Goal: Task Accomplishment & Management: Manage account settings

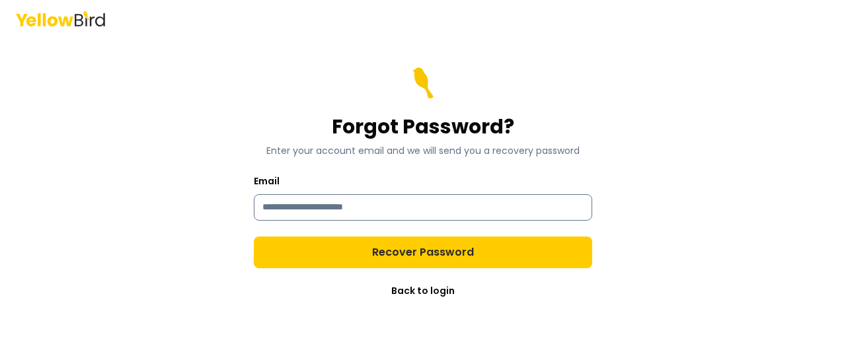
click at [338, 205] on input "Email" at bounding box center [423, 207] width 338 height 26
type input "**********"
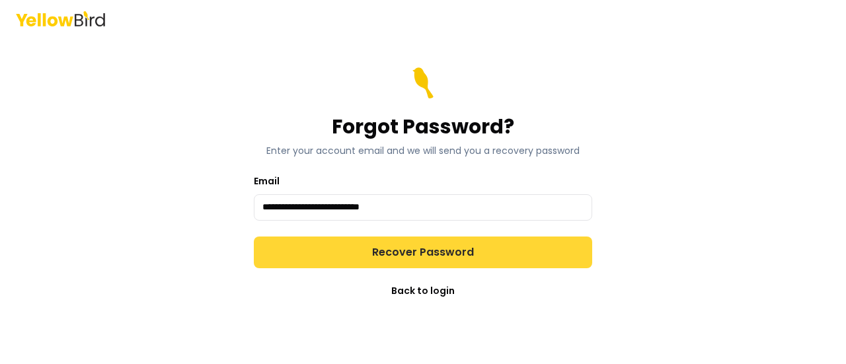
click at [384, 254] on button "Recover Password" at bounding box center [423, 253] width 338 height 32
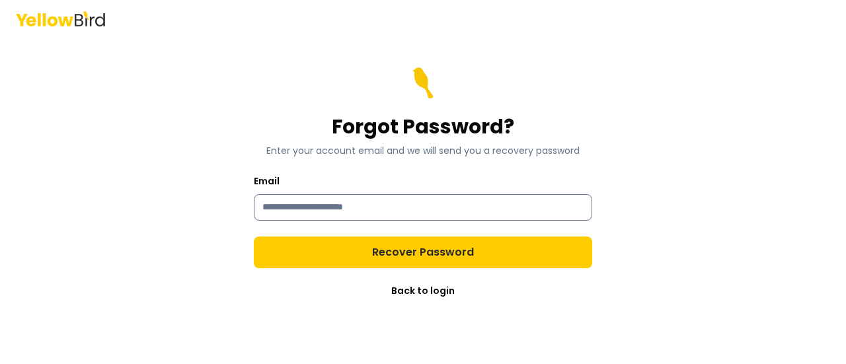
click at [338, 214] on input "Email" at bounding box center [423, 207] width 338 height 26
type input "**********"
click at [417, 291] on link "Back to login" at bounding box center [422, 290] width 63 height 13
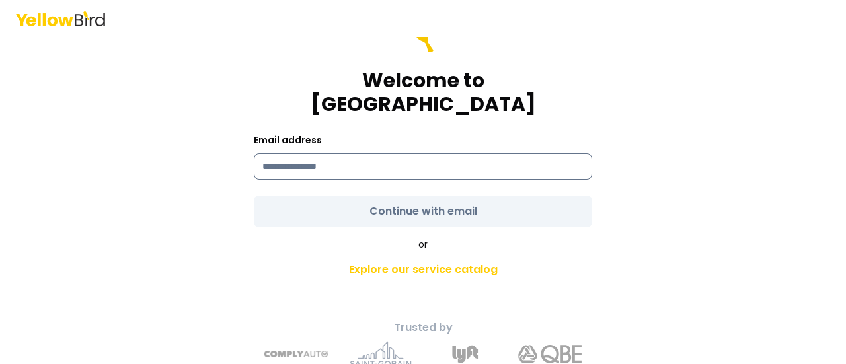
click at [270, 153] on input at bounding box center [423, 166] width 338 height 26
type input "**********"
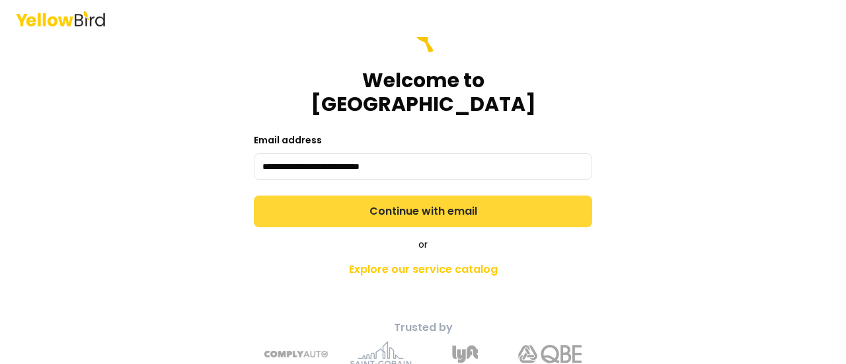
click at [400, 196] on button "Continue with email" at bounding box center [423, 212] width 338 height 32
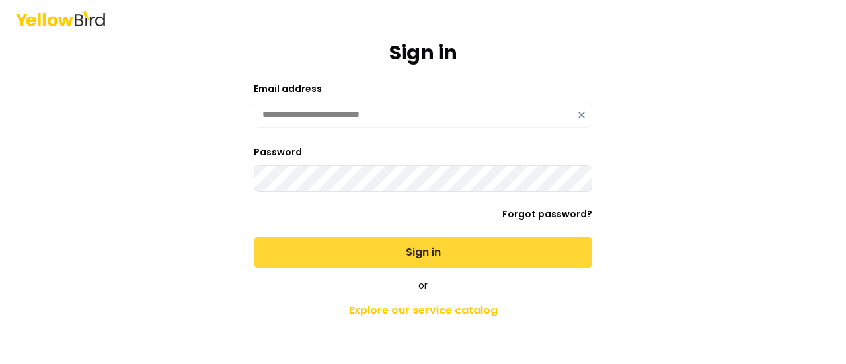
click at [400, 260] on button "Sign in" at bounding box center [423, 253] width 338 height 32
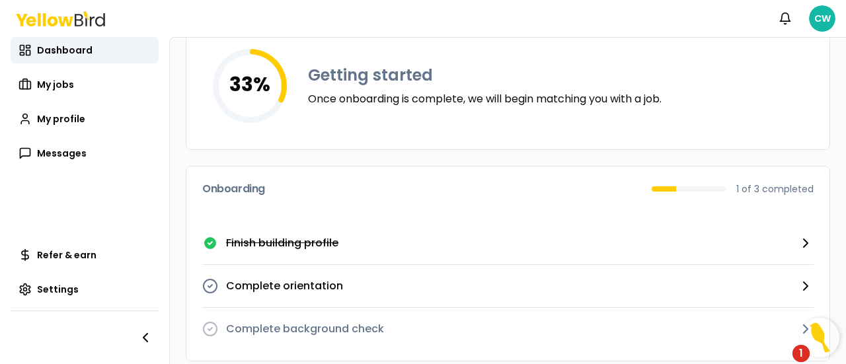
scroll to position [110, 0]
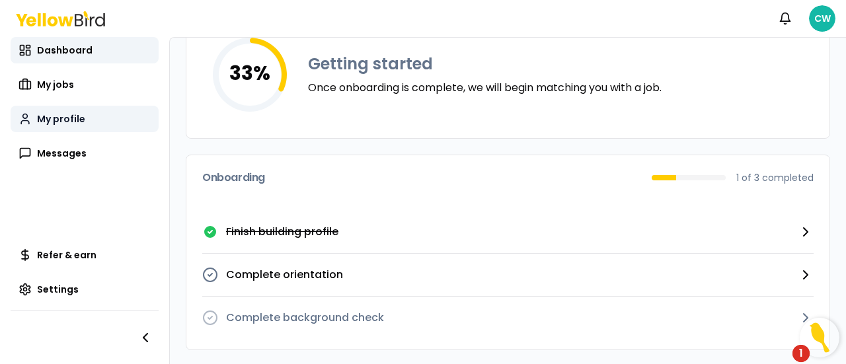
click at [67, 120] on span "My profile" at bounding box center [61, 118] width 48 height 13
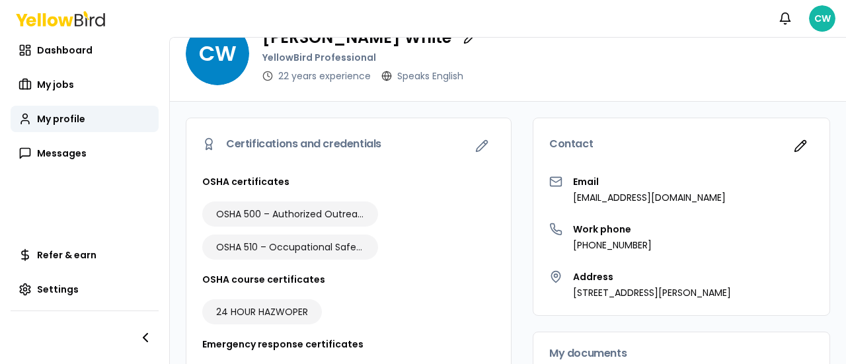
scroll to position [32, 0]
click at [468, 151] on button "button" at bounding box center [481, 146] width 26 height 26
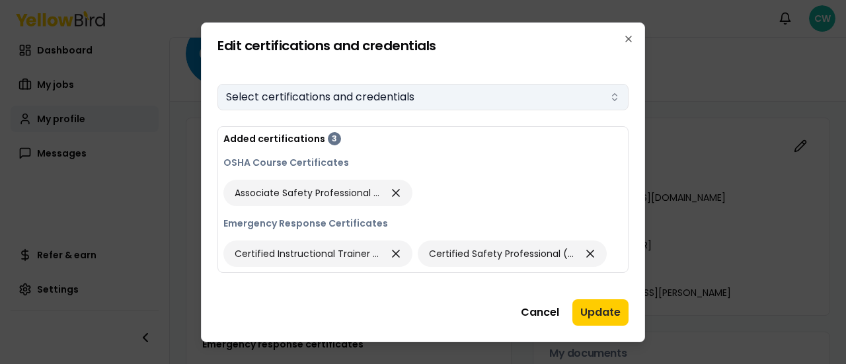
click at [616, 99] on icon "button" at bounding box center [614, 99] width 5 height 2
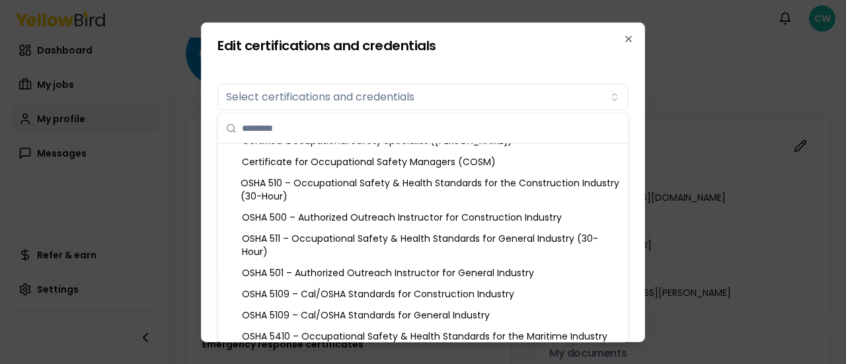
scroll to position [634, 0]
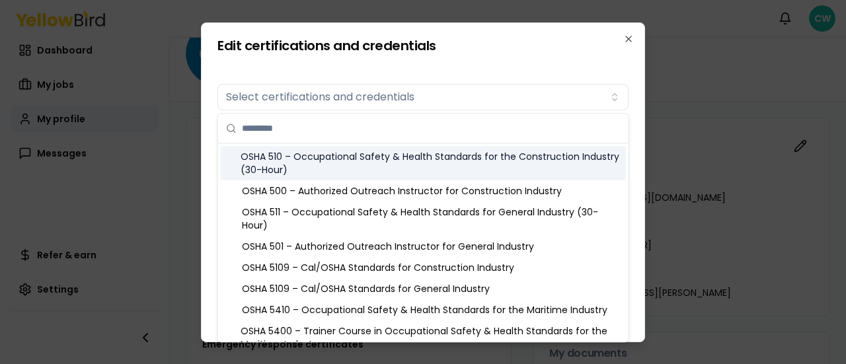
click at [497, 163] on div "OSHA 510 – Occupational Safety & Health Standards for the Construction Industry…" at bounding box center [423, 163] width 405 height 34
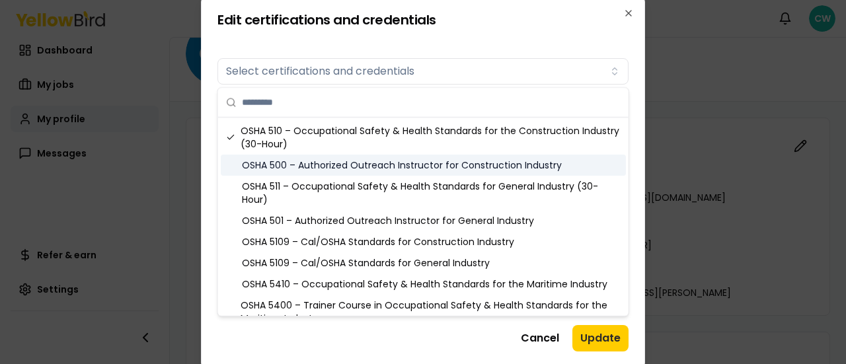
click at [478, 163] on div "OSHA 500 – Authorized Outreach Instructor for Construction Industry" at bounding box center [423, 165] width 405 height 21
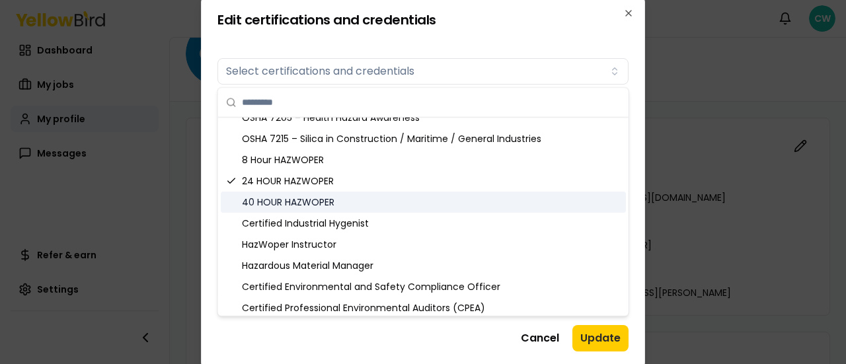
scroll to position [1242, 0]
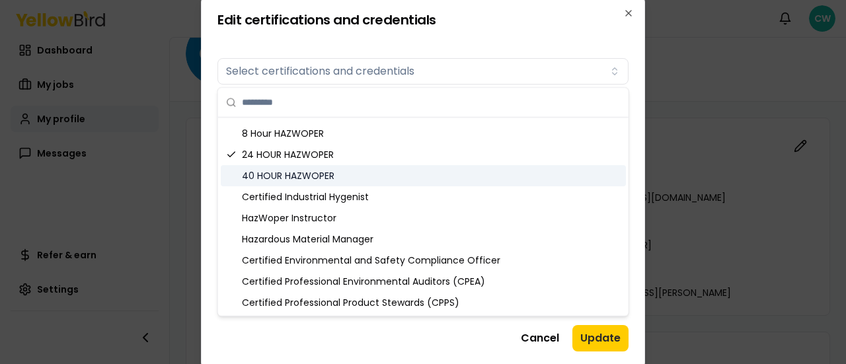
click at [452, 178] on div "40 HOUR HAZWOPER" at bounding box center [423, 175] width 405 height 21
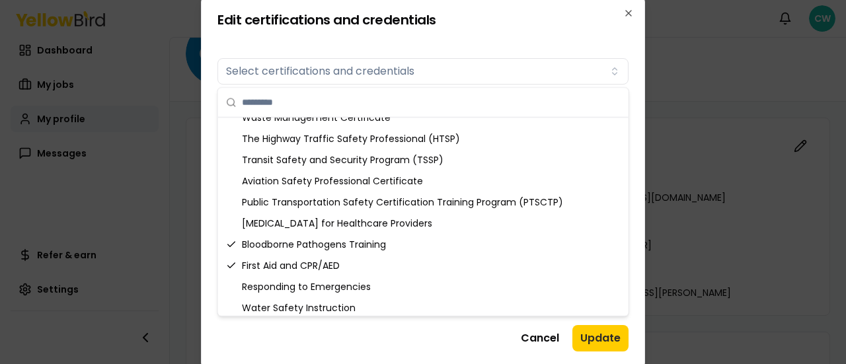
scroll to position [1644, 0]
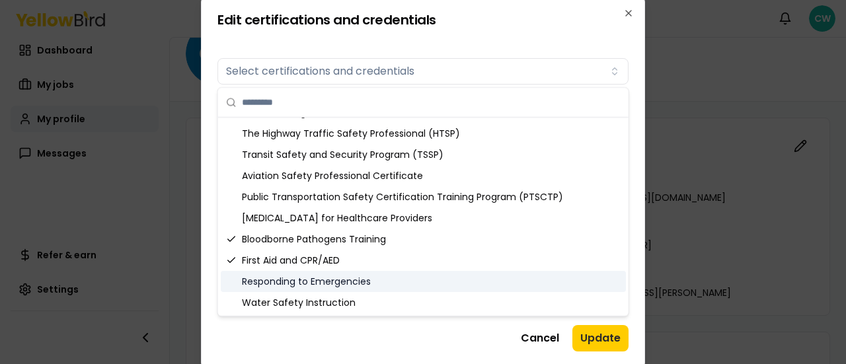
click at [307, 279] on div "Responding to Emergencies" at bounding box center [423, 281] width 405 height 21
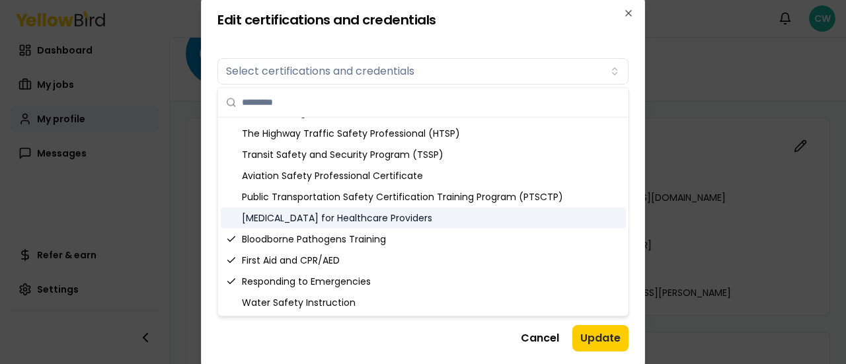
click at [285, 222] on div "[MEDICAL_DATA] for Healthcare Providers" at bounding box center [423, 217] width 405 height 21
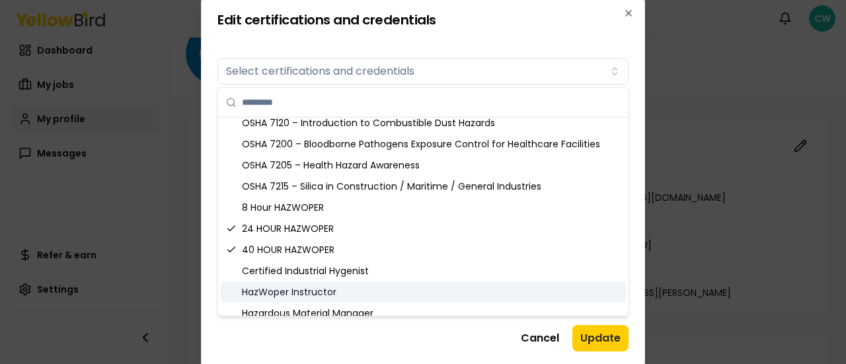
scroll to position [1142, 0]
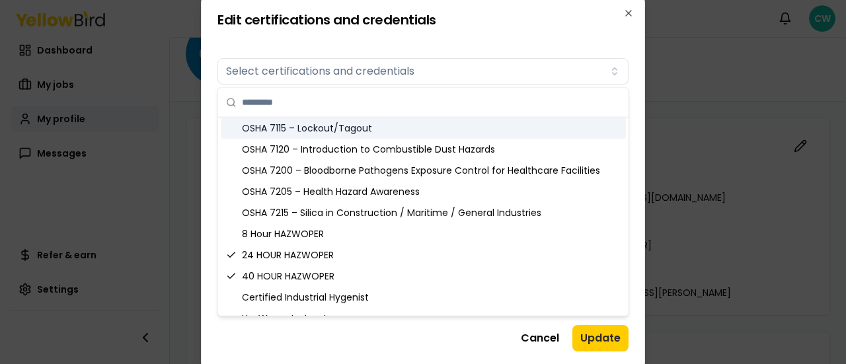
click at [535, 123] on div "OSHA 7115 – Lockout/Tagout" at bounding box center [423, 128] width 405 height 21
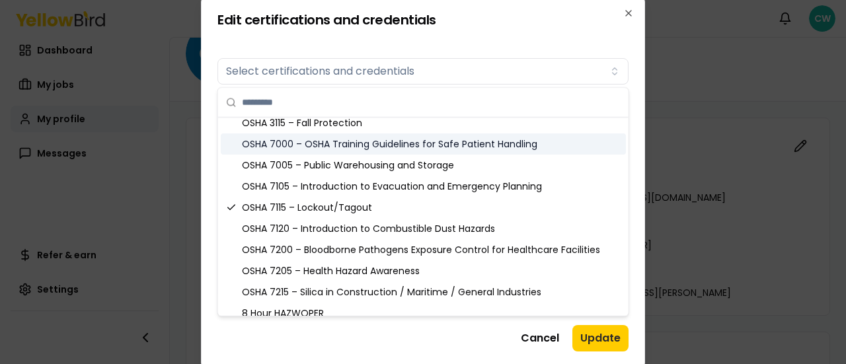
scroll to position [1036, 0]
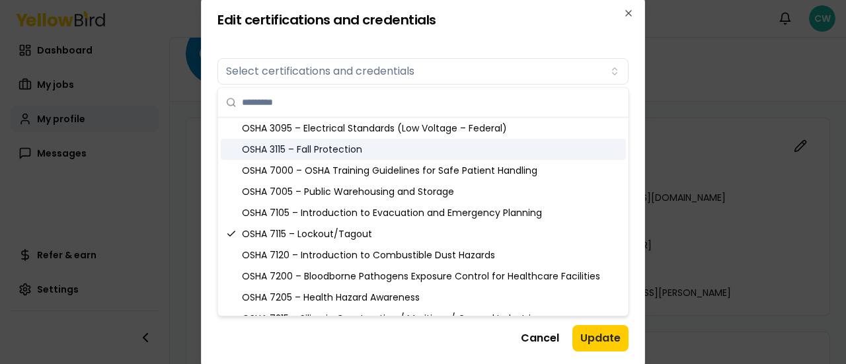
click at [546, 156] on div "OSHA 3115 – Fall Protection" at bounding box center [423, 149] width 405 height 21
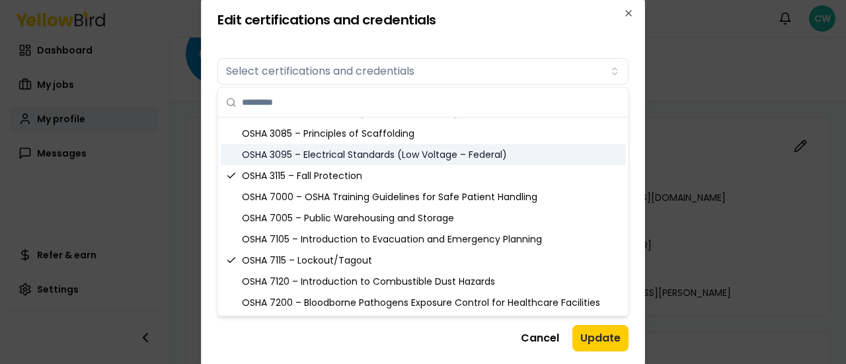
scroll to position [983, 0]
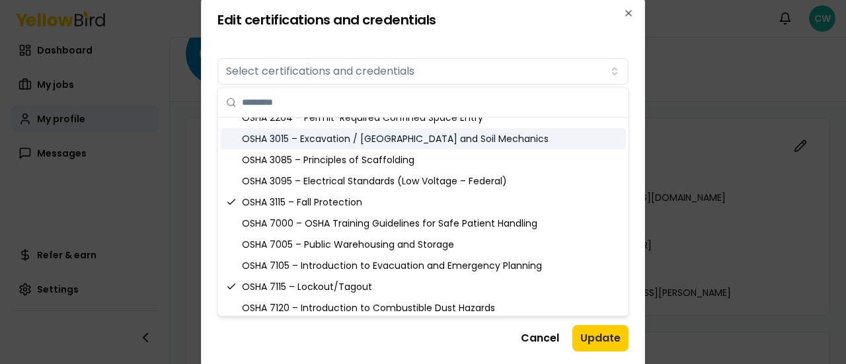
click at [445, 141] on div "OSHA 3015 – Excavation / [GEOGRAPHIC_DATA] and Soil Mechanics" at bounding box center [423, 138] width 405 height 21
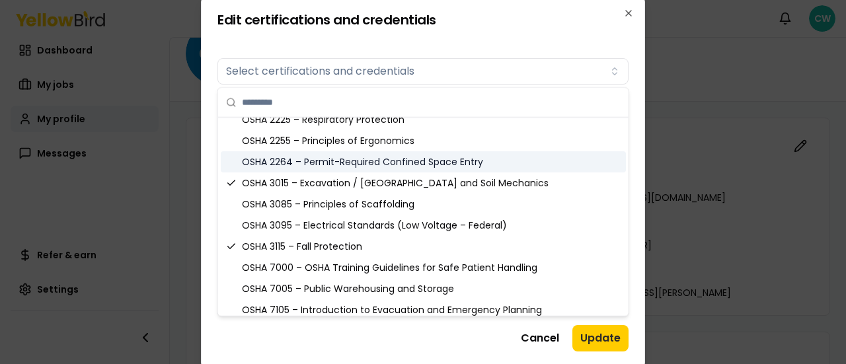
scroll to position [930, 0]
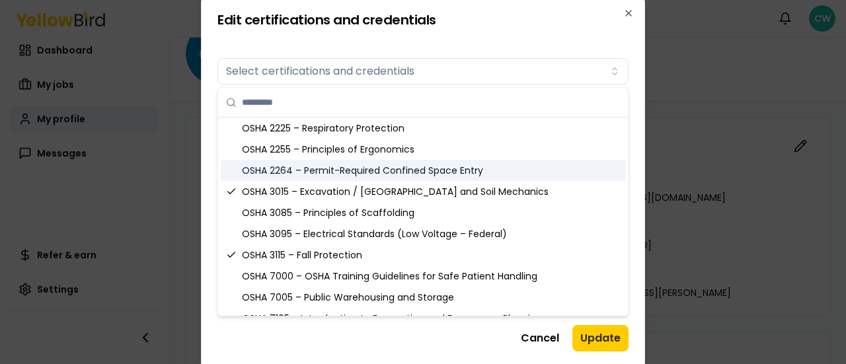
click at [474, 169] on div "OSHA 2264 – Permit-Required Confined Space Entry" at bounding box center [423, 170] width 405 height 21
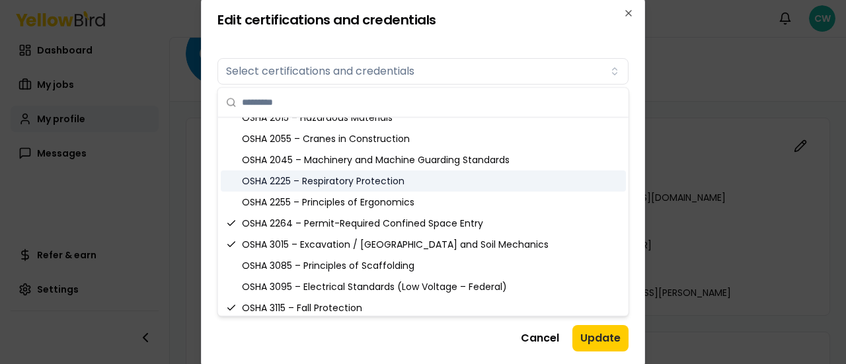
scroll to position [851, 0]
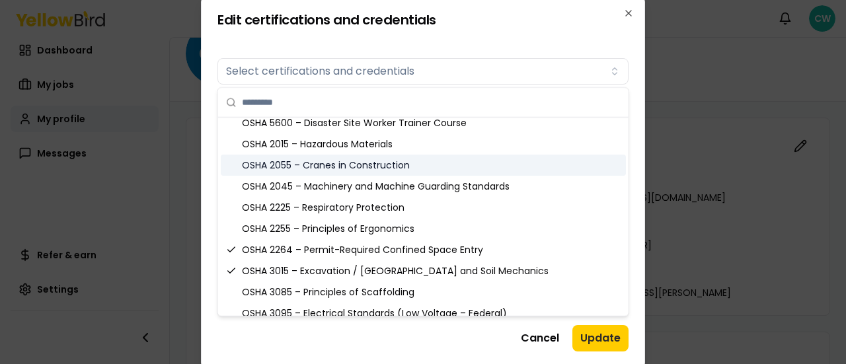
click at [423, 163] on div "OSHA 2055 – Cranes in Construction" at bounding box center [423, 165] width 405 height 21
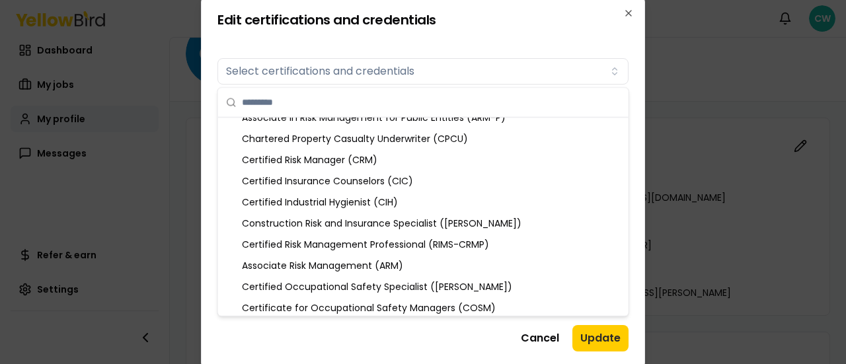
scroll to position [428, 0]
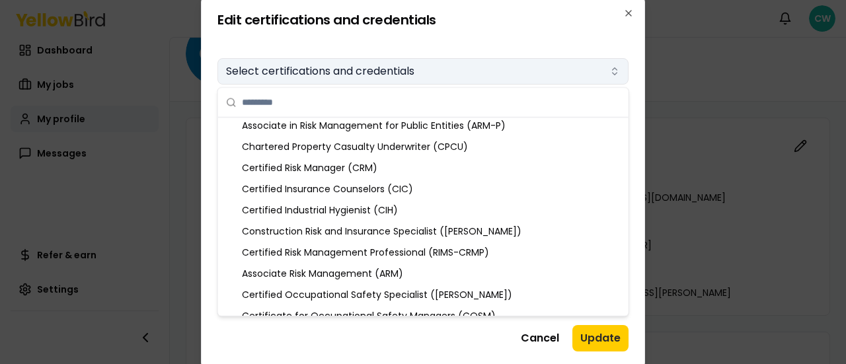
click at [617, 72] on icon "button" at bounding box center [614, 71] width 11 height 11
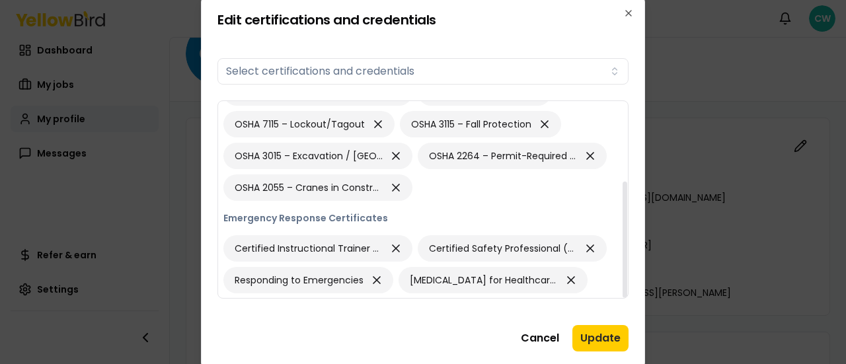
scroll to position [0, 0]
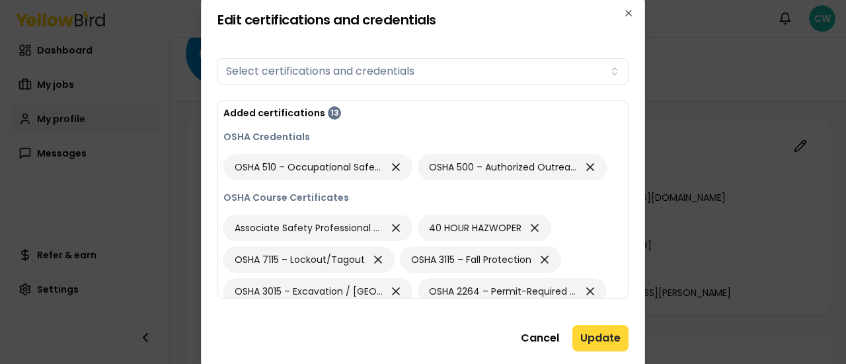
click at [591, 340] on button "Update" at bounding box center [600, 338] width 56 height 26
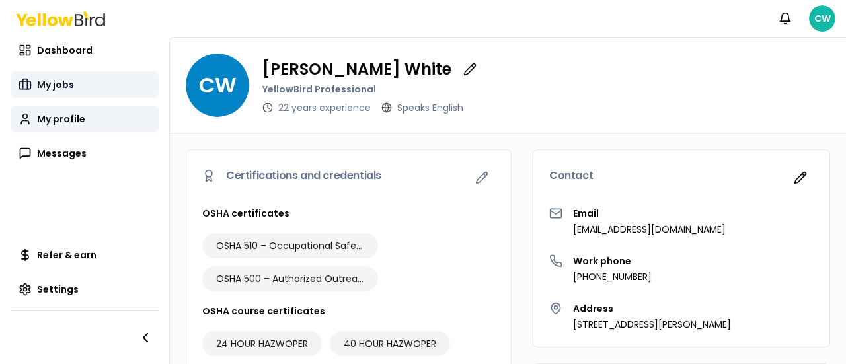
click at [33, 87] on link "My jobs" at bounding box center [85, 84] width 148 height 26
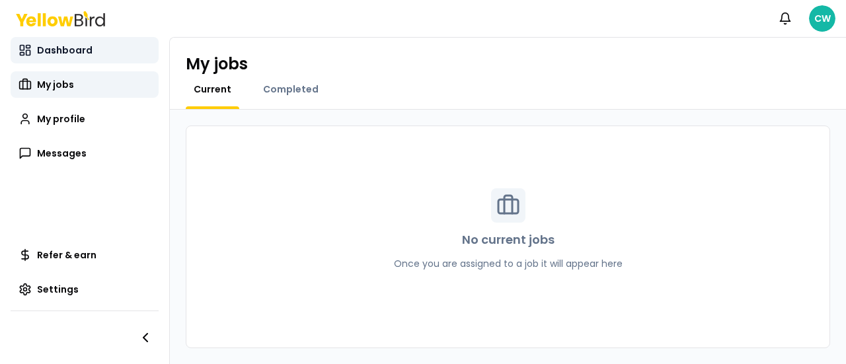
click at [58, 53] on span "Dashboard" at bounding box center [64, 50] width 55 height 13
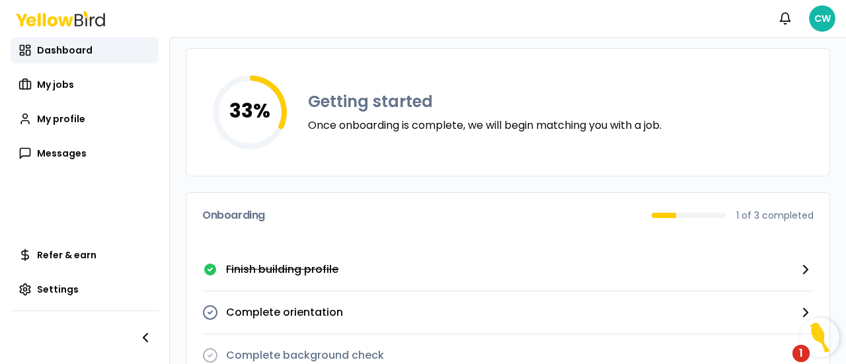
scroll to position [110, 0]
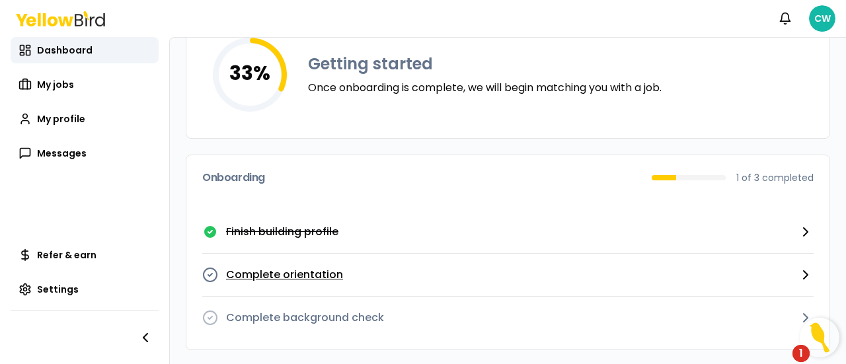
click at [803, 272] on icon "button" at bounding box center [805, 275] width 4 height 8
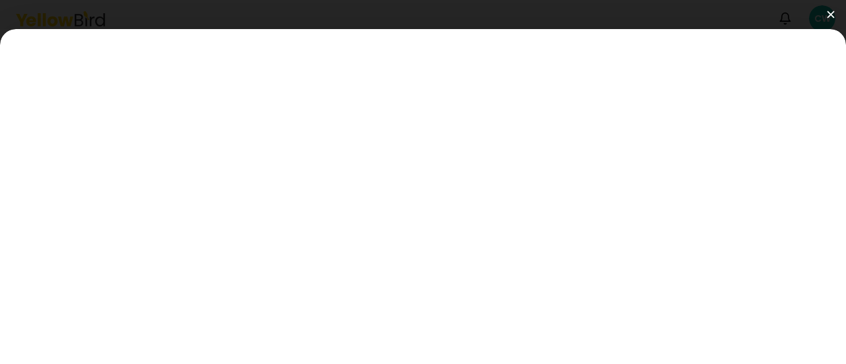
click at [832, 15] on img at bounding box center [829, 14] width 7 height 7
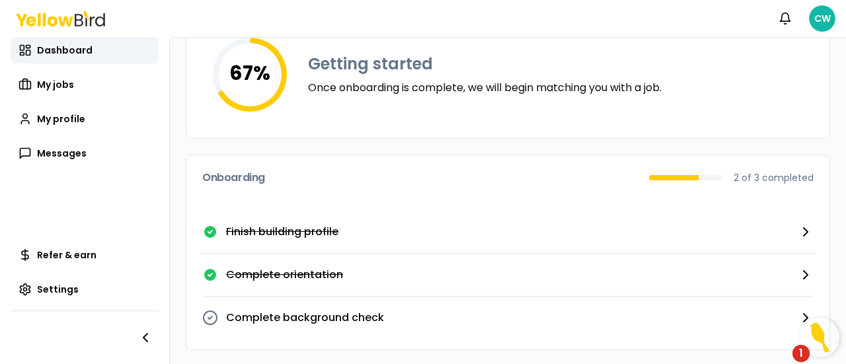
click at [75, 24] on icon at bounding box center [79, 20] width 9 height 13
click at [58, 22] on icon at bounding box center [60, 18] width 89 height 15
click at [58, 47] on span "Dashboard" at bounding box center [64, 50] width 55 height 13
click at [85, 151] on link "Messages" at bounding box center [85, 153] width 148 height 26
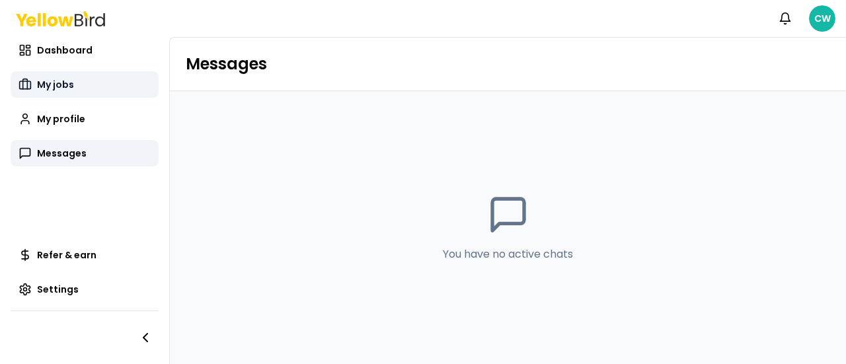
click at [88, 85] on link "My jobs" at bounding box center [85, 84] width 148 height 26
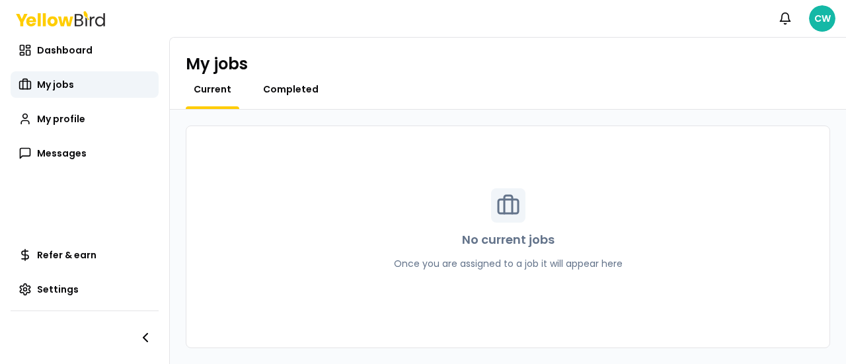
click at [293, 87] on span "Completed" at bounding box center [290, 89] width 55 height 13
click at [221, 91] on span "Current" at bounding box center [213, 89] width 38 height 13
click at [44, 19] on rect at bounding box center [44, 19] width 3 height 13
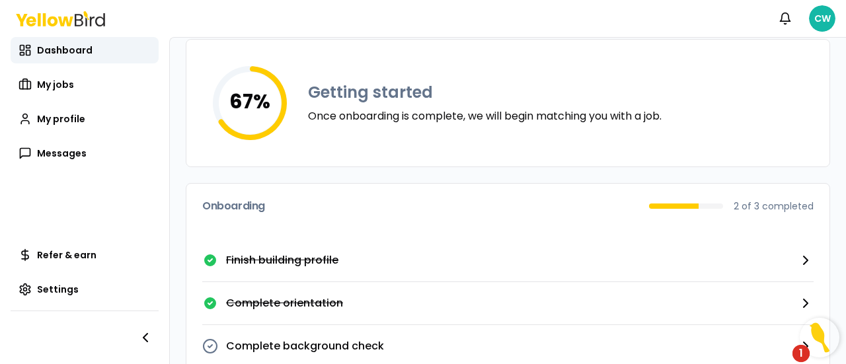
scroll to position [110, 0]
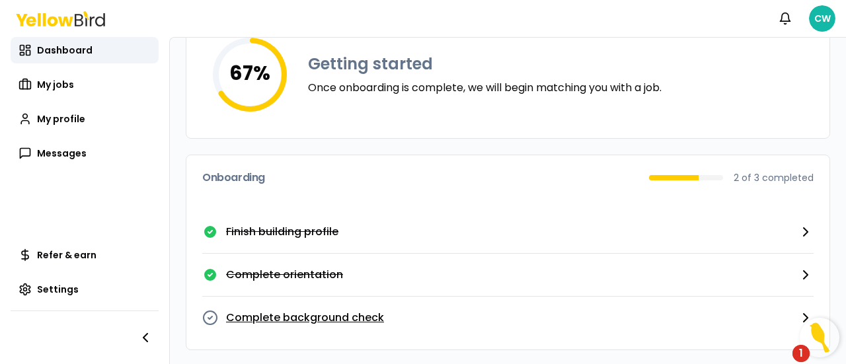
click at [351, 320] on p "Complete background check" at bounding box center [305, 318] width 158 height 16
